Goal: Find specific page/section

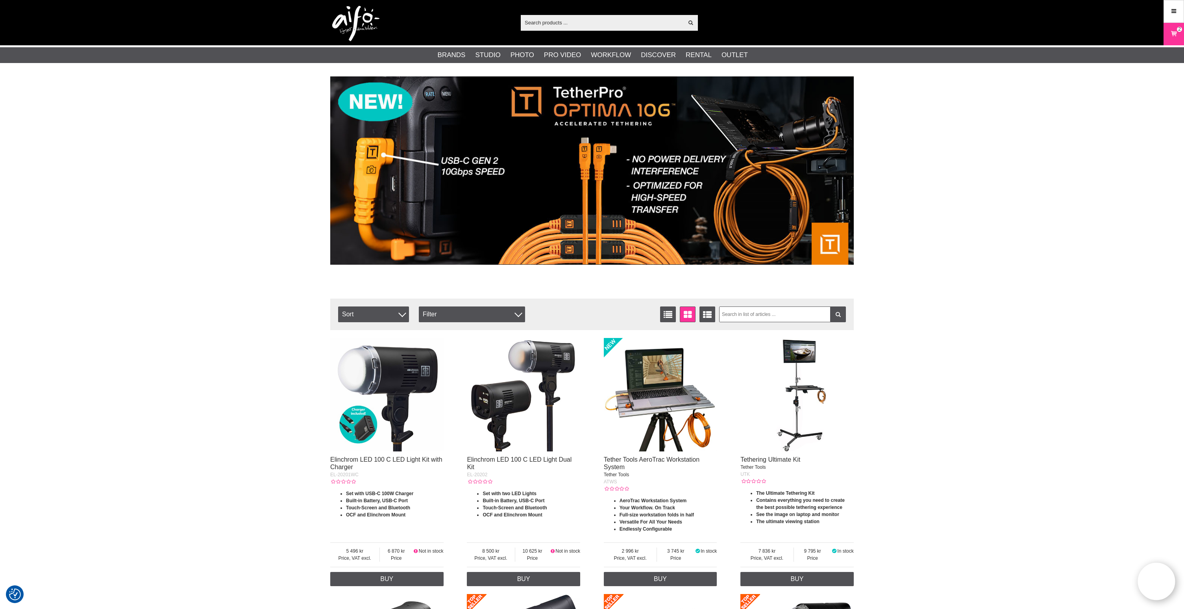
click at [547, 24] on input "text" at bounding box center [602, 23] width 163 height 12
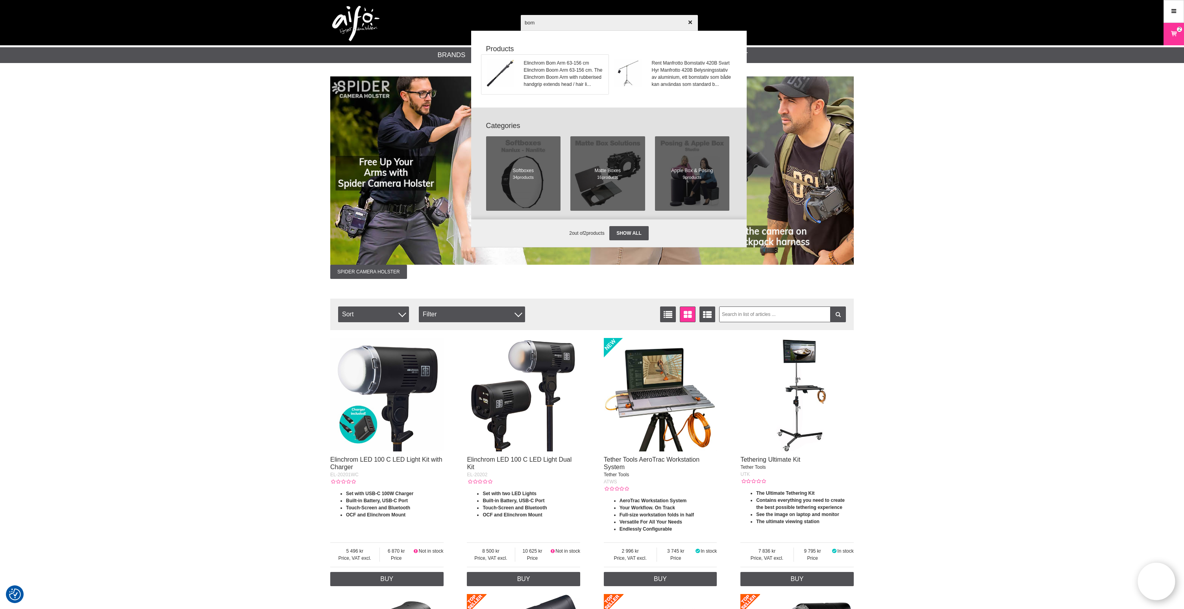
type input "bom"
click at [541, 74] on span "Elinchrom Boom Arm 63-156 cm. The Elinchrom Boom Arm with rubberised handgrip e…" at bounding box center [564, 77] width 80 height 21
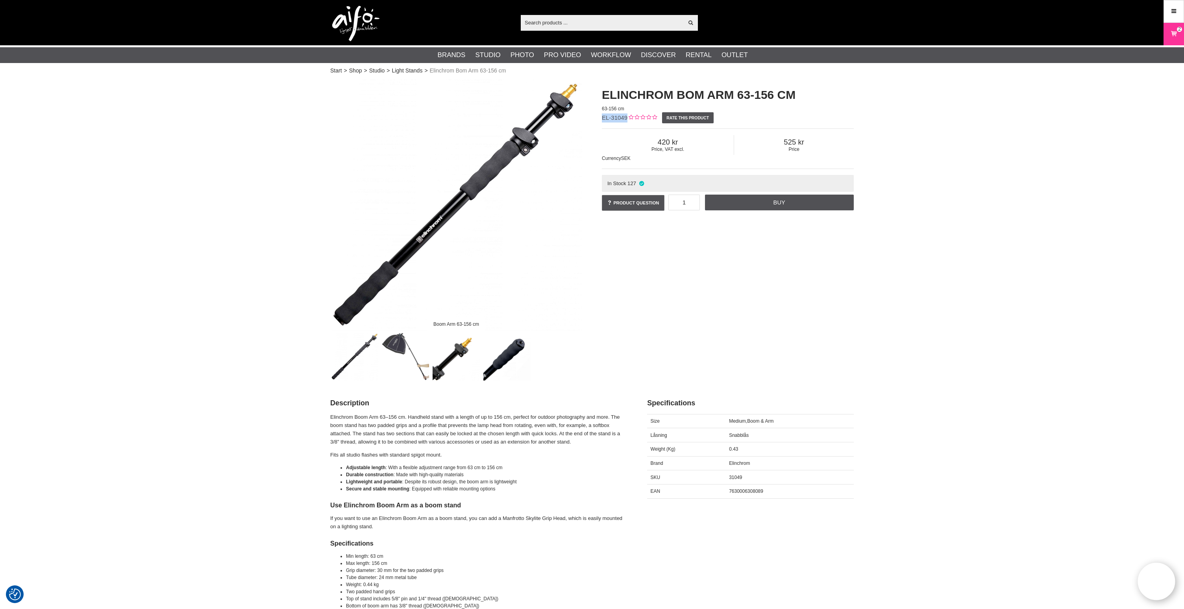
drag, startPoint x: 622, startPoint y: 117, endPoint x: 597, endPoint y: 118, distance: 25.2
click at [597, 117] on div "Elinchrom Bom Arm 63-156 cm 63-156 cm EL-31049 Rate this product Price, VAT exc…" at bounding box center [728, 149] width 272 height 141
